Goal: Transaction & Acquisition: Download file/media

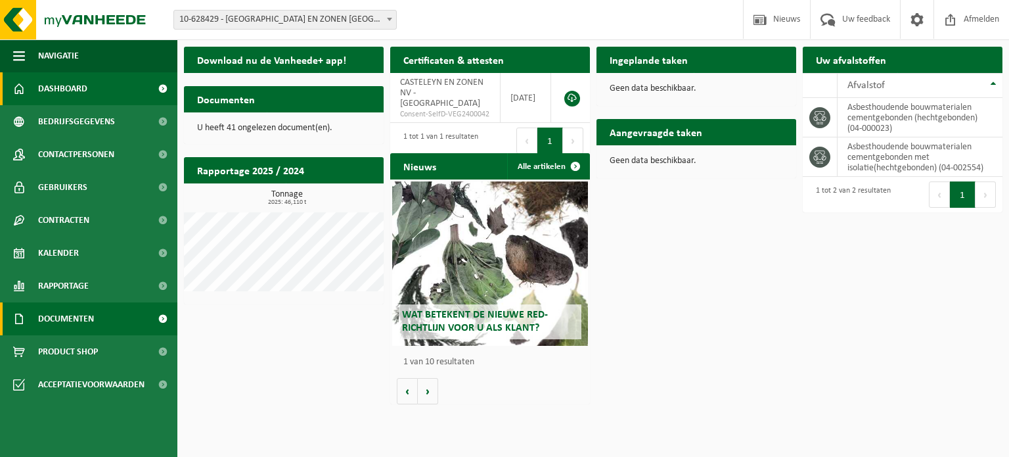
click at [64, 320] on span "Documenten" at bounding box center [66, 318] width 56 height 33
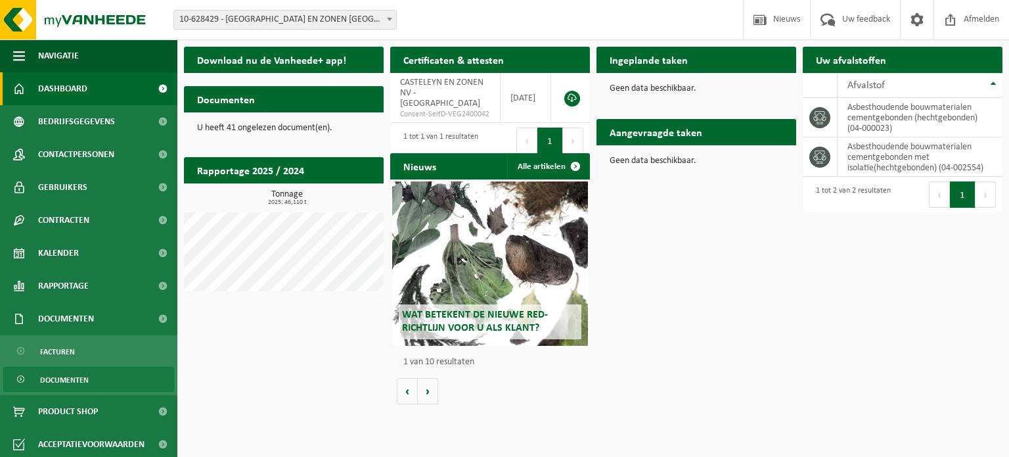
click at [58, 383] on span "Documenten" at bounding box center [64, 379] width 49 height 25
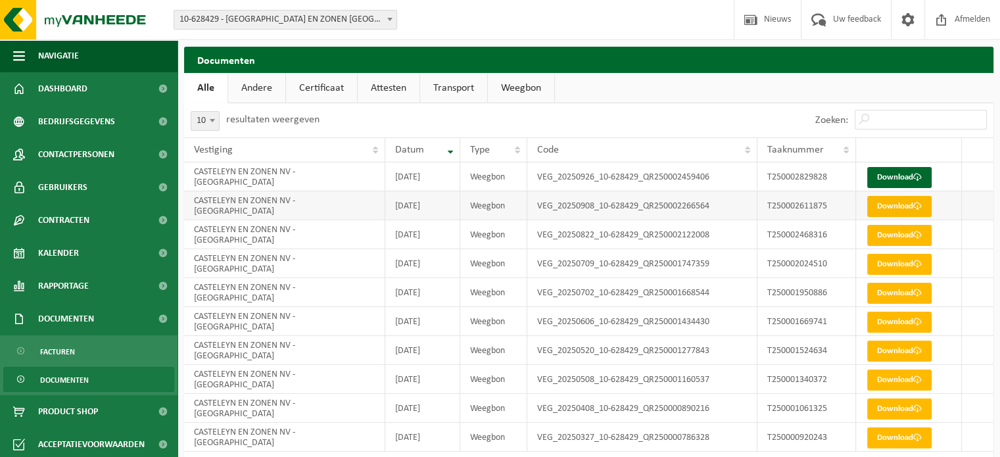
click at [908, 202] on link "Download" at bounding box center [899, 206] width 64 height 21
click at [908, 183] on link "Download" at bounding box center [899, 177] width 64 height 21
